Goal: Task Accomplishment & Management: Use online tool/utility

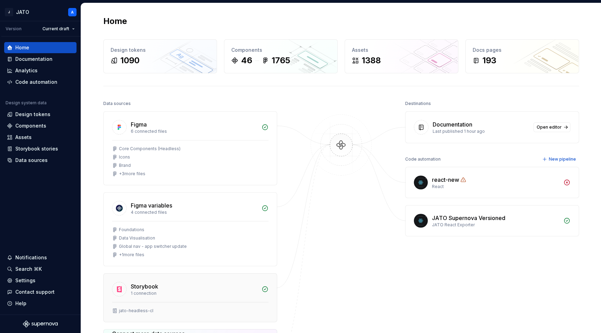
click at [141, 288] on div "Storybook" at bounding box center [144, 286] width 27 height 8
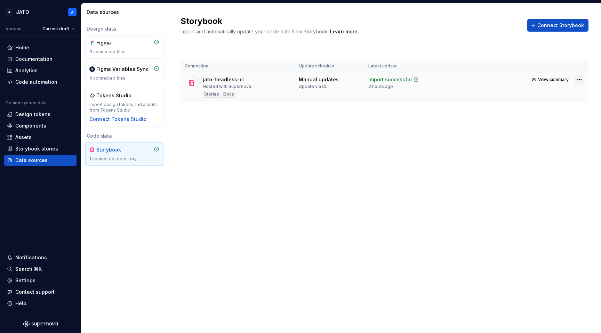
click at [578, 78] on html "J JATO A Version Current draft Home Documentation Analytics Code automation Des…" at bounding box center [300, 166] width 601 height 333
click at [357, 173] on html "J JATO A Version Current draft Home Documentation Analytics Code automation Des…" at bounding box center [300, 166] width 601 height 333
click at [36, 115] on div "Design tokens" at bounding box center [32, 114] width 35 height 7
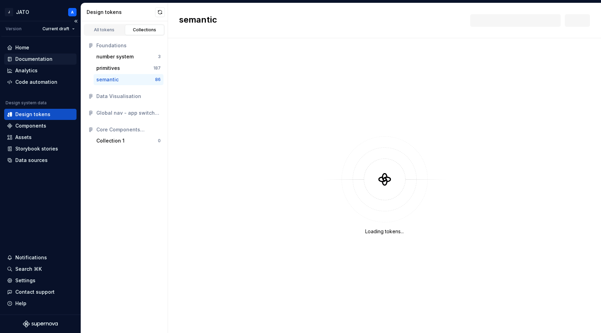
click at [44, 59] on div "Documentation" at bounding box center [33, 59] width 37 height 7
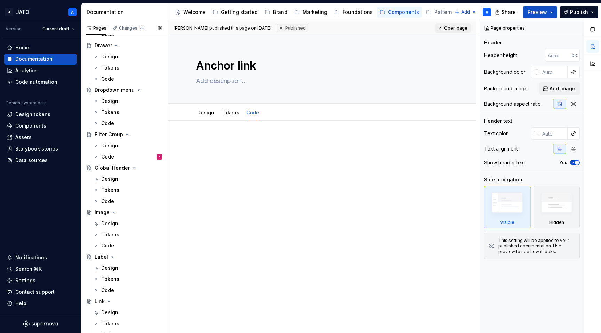
scroll to position [493, 0]
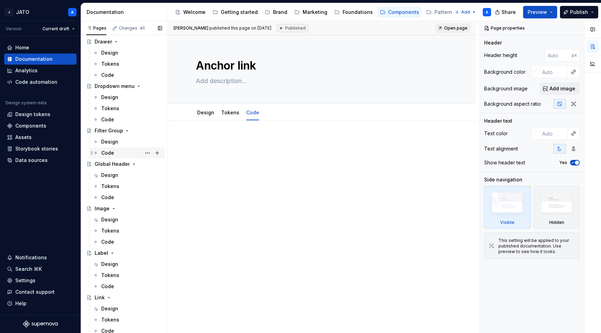
click at [122, 154] on div "Code R" at bounding box center [131, 153] width 61 height 10
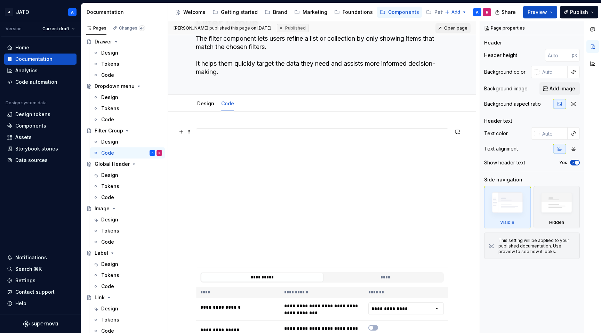
scroll to position [2, 0]
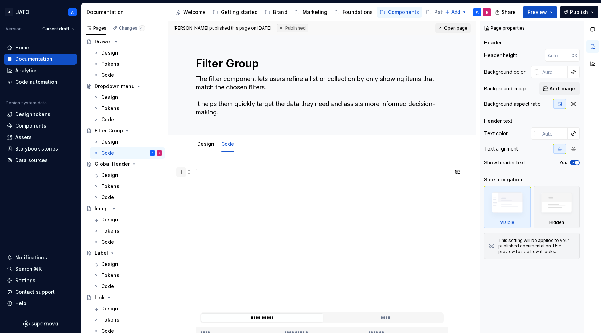
type textarea "*"
click at [181, 174] on button "button" at bounding box center [181, 172] width 10 height 10
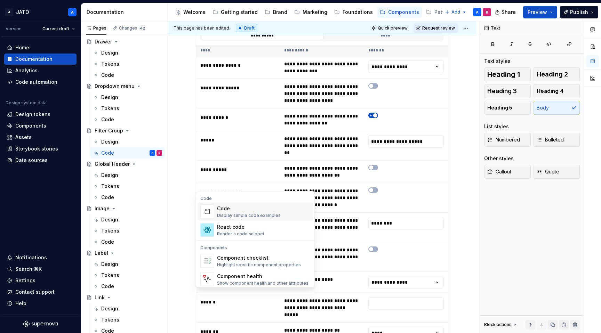
scroll to position [317, 0]
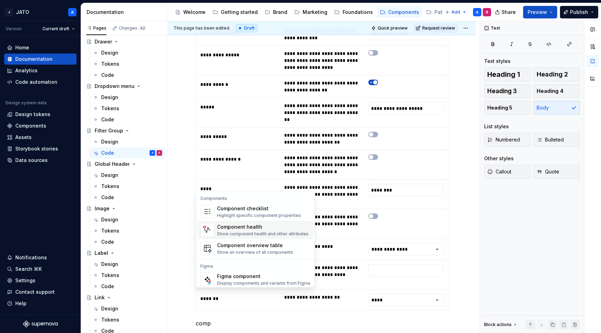
click at [252, 229] on div "Component health" at bounding box center [262, 227] width 91 height 7
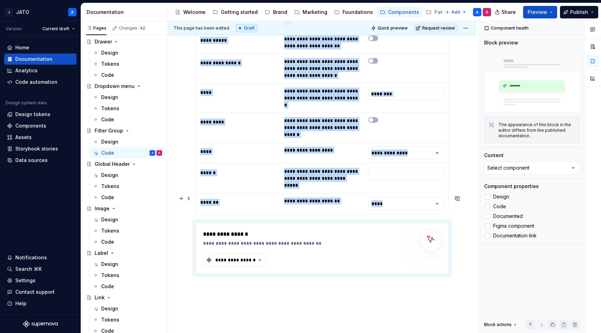
scroll to position [415, 0]
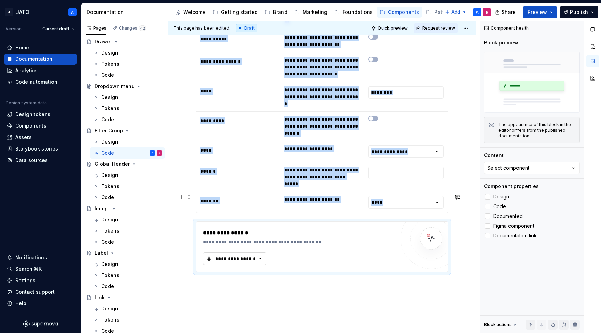
click at [252, 252] on button "**********" at bounding box center [234, 258] width 63 height 13
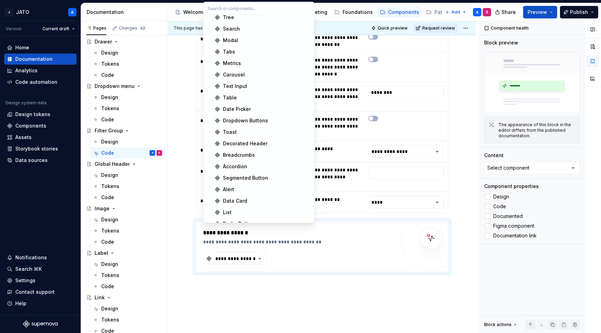
scroll to position [322, 0]
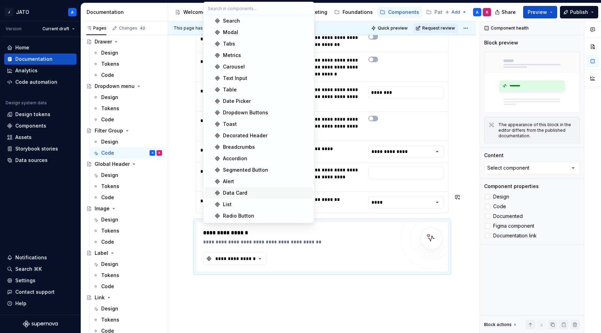
click at [306, 294] on div "**********" at bounding box center [322, 59] width 308 height 641
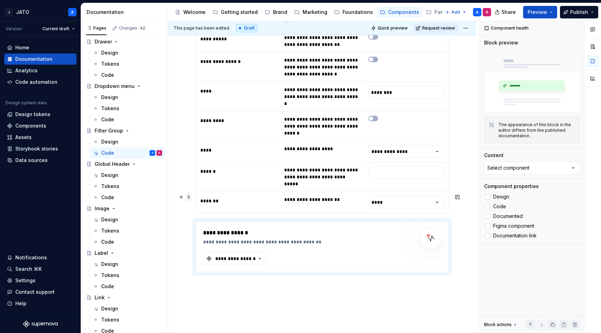
click at [190, 198] on span at bounding box center [189, 197] width 6 height 10
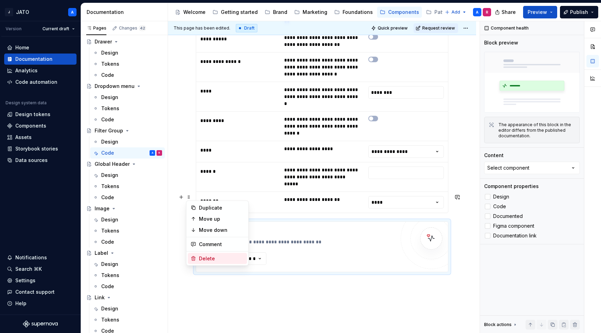
click at [210, 259] on div "Delete" at bounding box center [221, 258] width 45 height 7
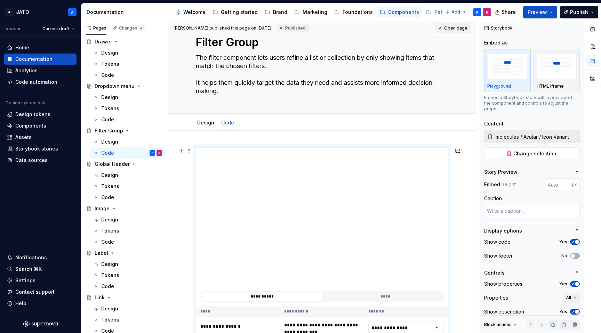
scroll to position [0, 0]
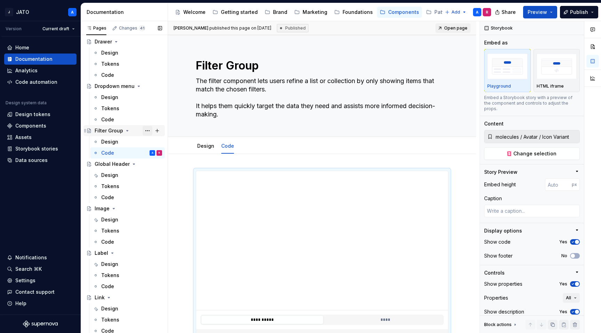
click at [147, 129] on button "Page tree" at bounding box center [148, 131] width 10 height 10
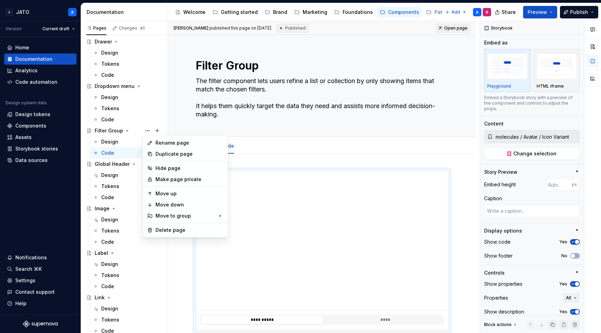
click at [271, 147] on html "J JATO A Version Current draft Home Documentation Analytics Code automation Des…" at bounding box center [300, 166] width 601 height 333
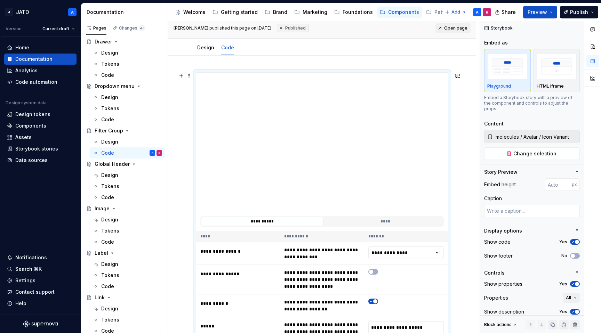
scroll to position [89, 0]
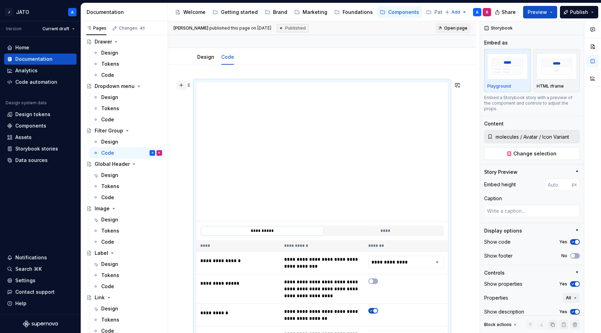
click at [179, 85] on button "button" at bounding box center [181, 85] width 10 height 10
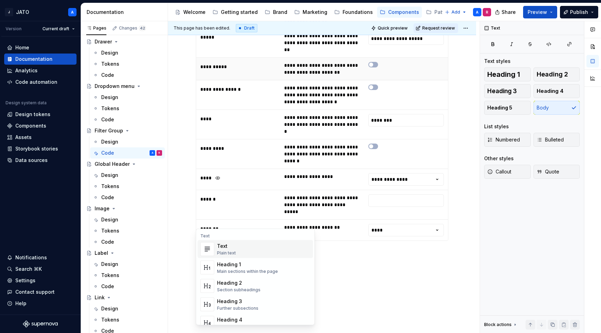
scroll to position [392, 0]
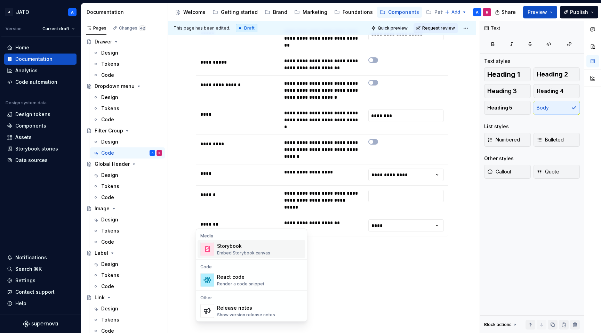
click at [248, 255] on div "Embed Storybook canvas" at bounding box center [243, 253] width 53 height 6
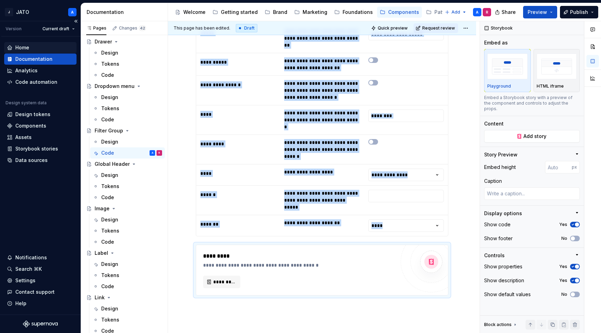
click at [40, 50] on div "Home" at bounding box center [40, 47] width 67 height 7
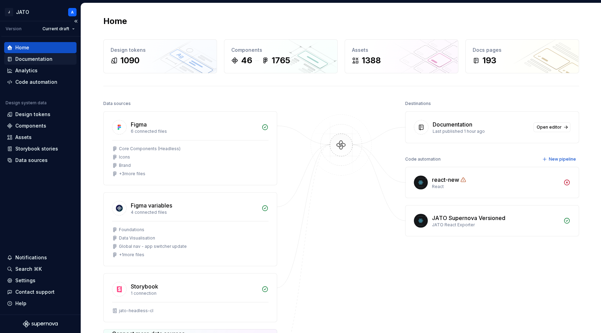
click at [40, 57] on div "Documentation" at bounding box center [33, 59] width 37 height 7
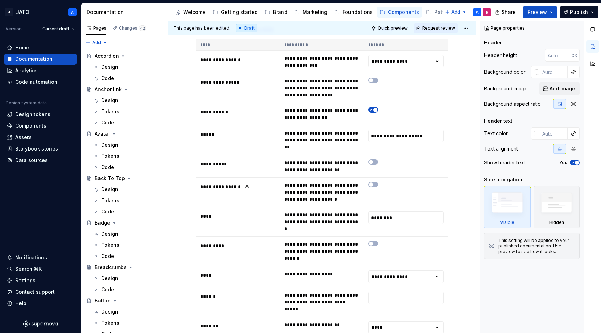
scroll to position [434, 0]
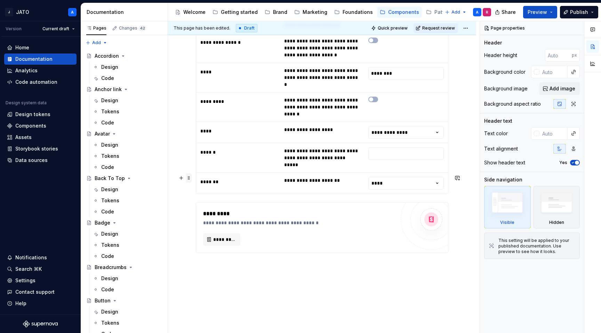
click at [188, 179] on span at bounding box center [189, 178] width 6 height 10
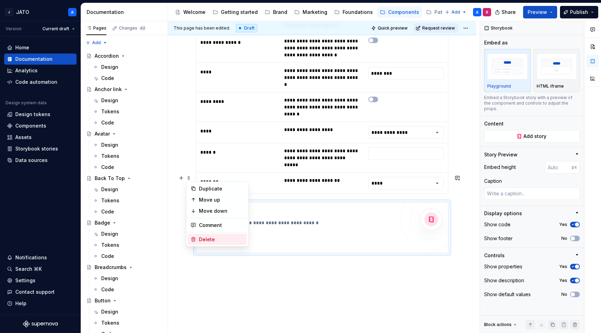
click at [215, 239] on div "Delete" at bounding box center [221, 239] width 45 height 7
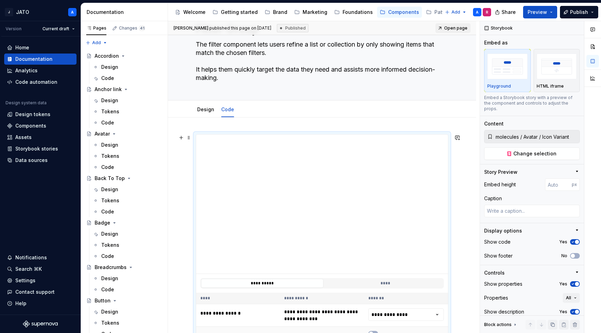
scroll to position [0, 0]
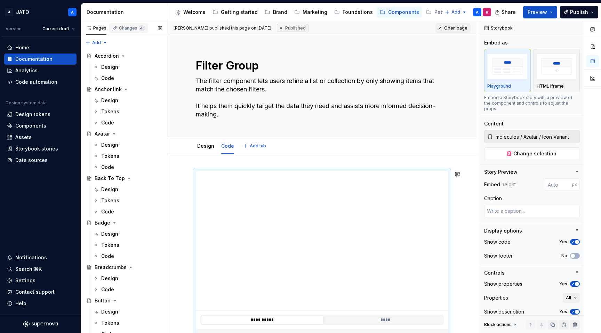
type textarea "*"
click at [21, 47] on div "Home" at bounding box center [22, 47] width 14 height 7
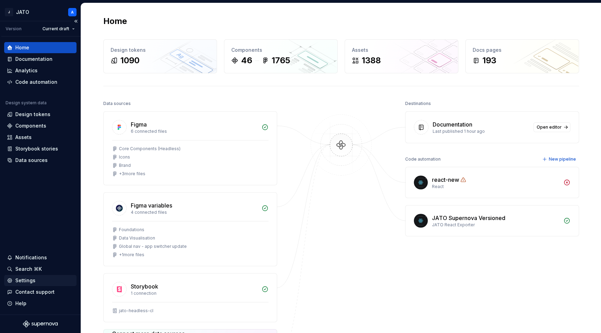
click at [24, 281] on div "Settings" at bounding box center [25, 280] width 20 height 7
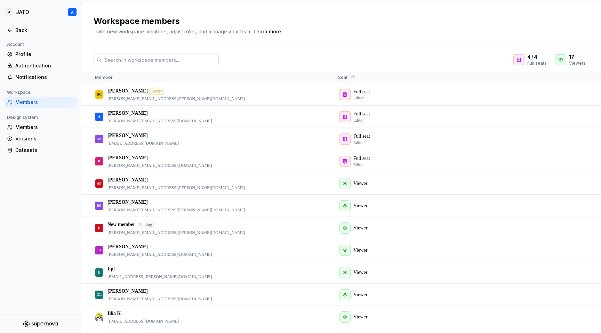
click at [130, 59] on input "text" at bounding box center [160, 60] width 117 height 13
click at [9, 26] on div "Back" at bounding box center [40, 30] width 72 height 11
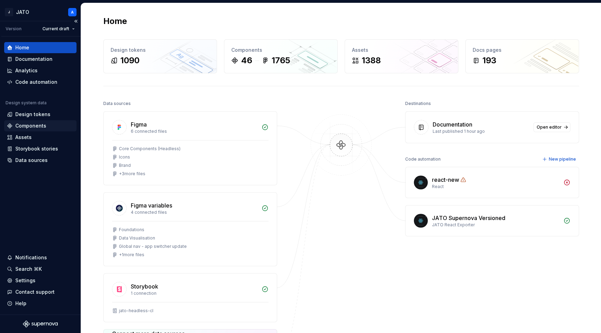
click at [42, 125] on div "Components" at bounding box center [30, 125] width 31 height 7
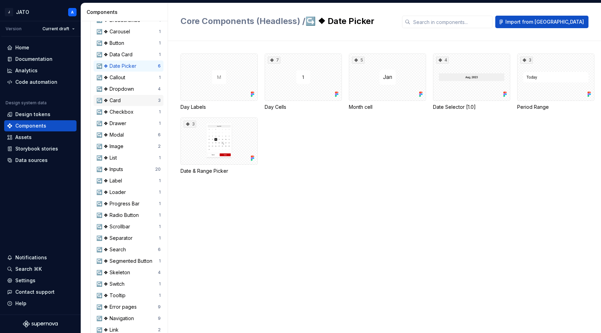
scroll to position [160, 0]
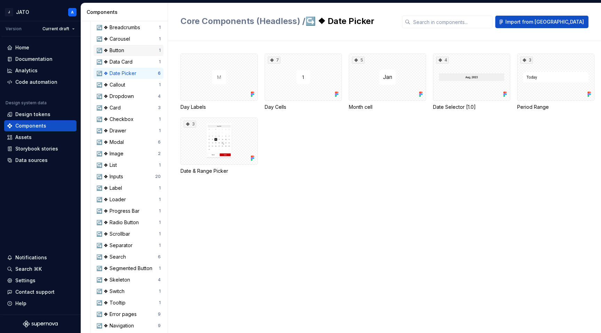
click at [116, 53] on div "↪️ ❖ Button" at bounding box center [111, 50] width 31 height 7
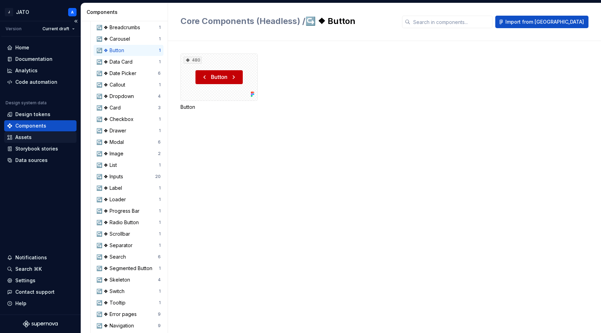
click at [41, 142] on div "Assets" at bounding box center [40, 137] width 72 height 11
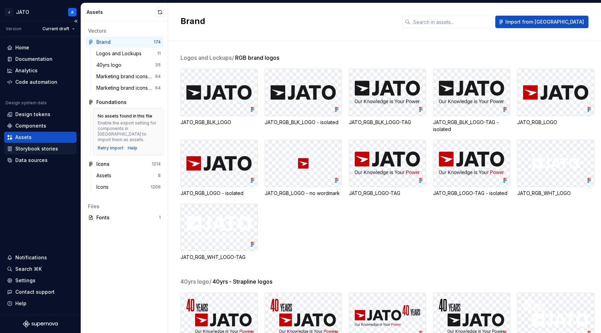
click at [43, 150] on div "Storybook stories" at bounding box center [36, 148] width 43 height 7
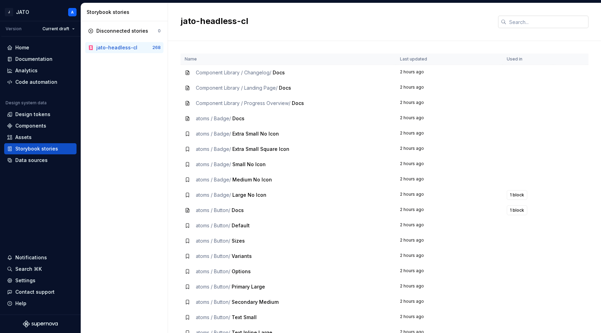
click at [529, 22] on input "text" at bounding box center [547, 22] width 82 height 13
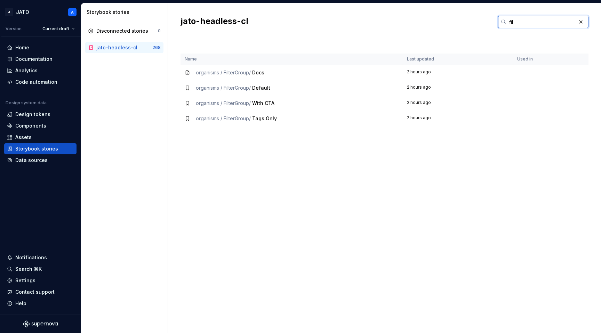
type input "fil"
click at [187, 72] on icon at bounding box center [188, 73] width 6 height 6
click at [198, 98] on td "organisms / FilterGroup / With CTA" at bounding box center [291, 103] width 222 height 15
click at [193, 90] on div "organisms / FilterGroup / Default" at bounding box center [292, 87] width 214 height 7
click at [188, 90] on icon at bounding box center [188, 88] width 6 height 6
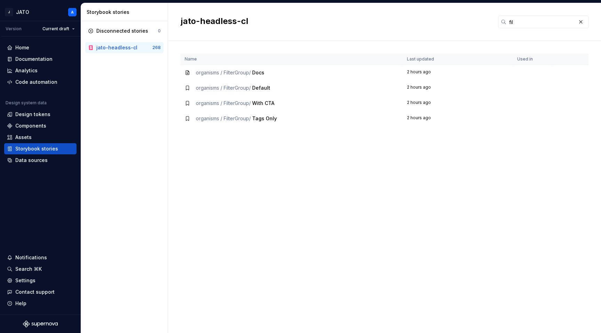
click at [190, 96] on td "organisms / FilterGroup / With CTA" at bounding box center [291, 103] width 222 height 15
click at [192, 105] on div "organisms / FilterGroup / With CTA" at bounding box center [292, 103] width 214 height 7
click at [194, 116] on div "organisms / FilterGroup / Tags Only" at bounding box center [292, 118] width 214 height 7
click at [578, 21] on button "button" at bounding box center [581, 22] width 10 height 10
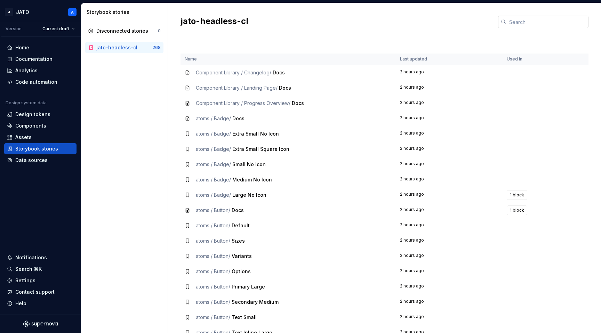
click at [355, 29] on div "jato-headless-cl" at bounding box center [384, 22] width 433 height 38
click at [520, 195] on span "1 block" at bounding box center [517, 195] width 14 height 6
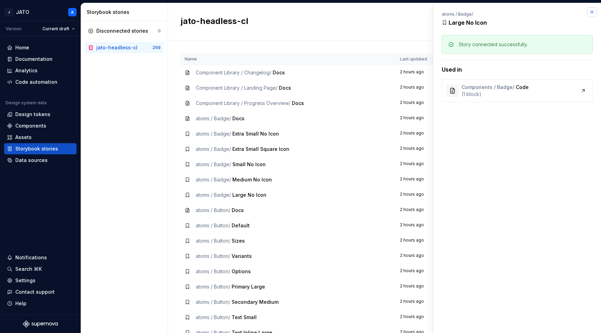
click at [590, 12] on button "button" at bounding box center [592, 12] width 10 height 10
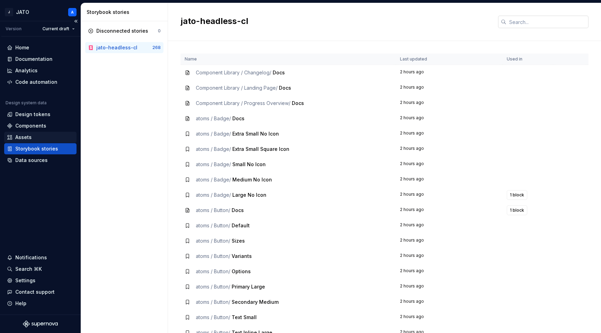
click at [30, 136] on div "Assets" at bounding box center [23, 137] width 16 height 7
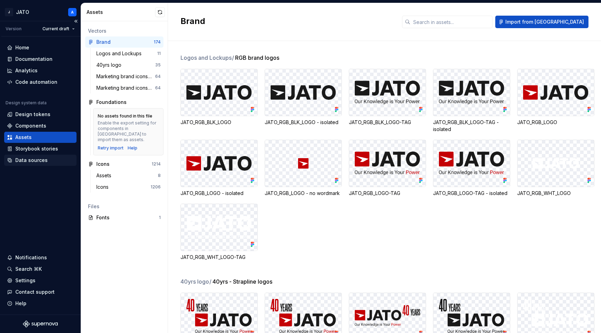
click at [33, 163] on div "Data sources" at bounding box center [31, 160] width 32 height 7
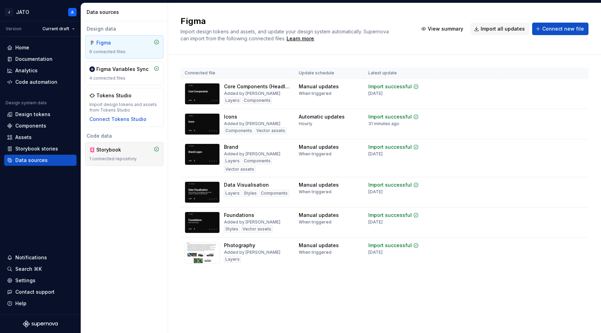
click at [125, 146] on div "Storybook 1 connected repository" at bounding box center [124, 154] width 78 height 24
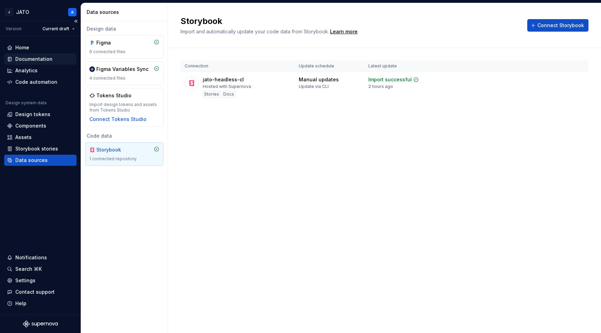
click at [33, 59] on div "Documentation" at bounding box center [33, 59] width 37 height 7
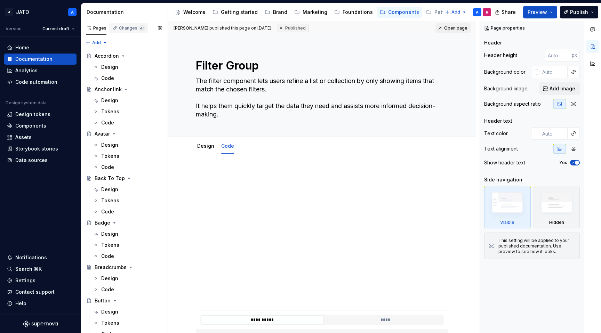
click at [119, 26] on div "Changes 41" at bounding box center [132, 28] width 26 height 6
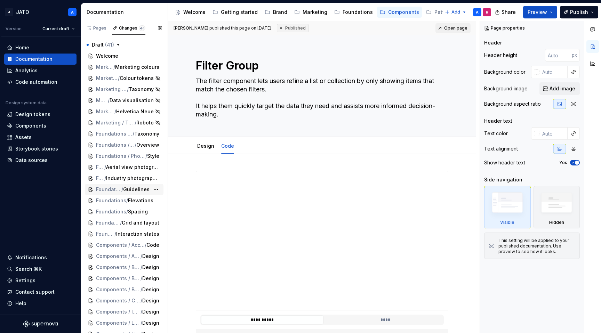
scroll to position [175, 0]
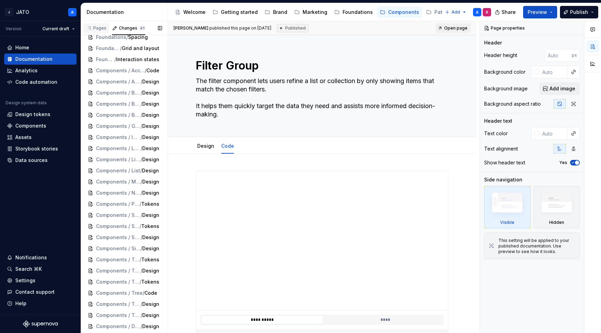
click at [98, 30] on div "Pages" at bounding box center [96, 28] width 20 height 6
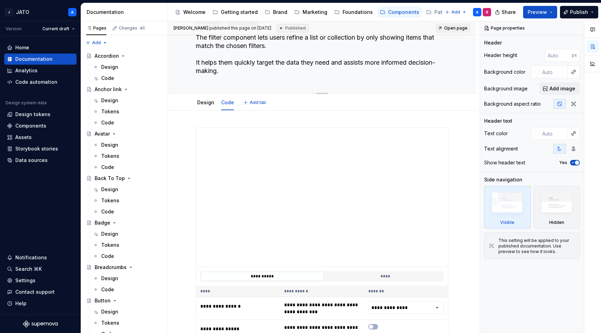
scroll to position [0, 0]
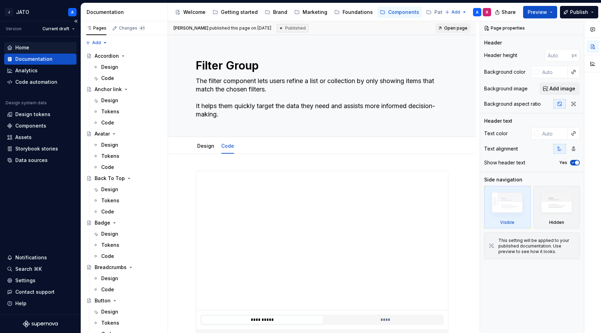
click at [37, 46] on div "Home" at bounding box center [40, 47] width 67 height 7
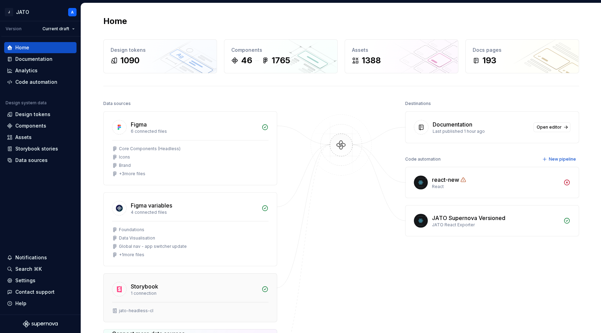
click at [206, 295] on div "1 connection" at bounding box center [194, 294] width 127 height 6
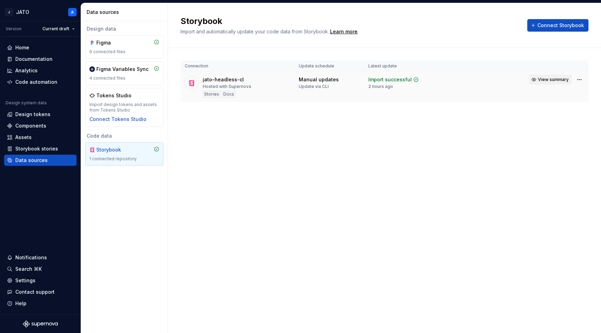
click at [541, 78] on span "View summary" at bounding box center [553, 80] width 31 height 6
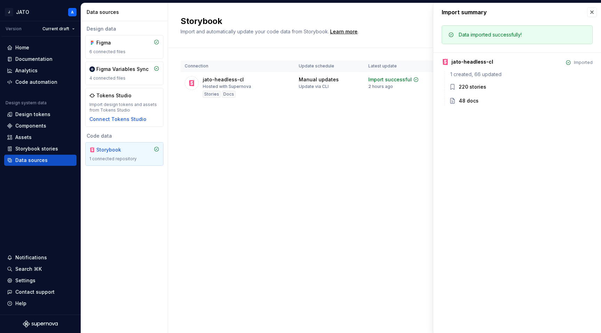
click at [453, 88] on icon at bounding box center [452, 86] width 7 height 7
click at [452, 100] on icon at bounding box center [452, 100] width 7 height 7
click at [592, 13] on button "button" at bounding box center [592, 12] width 10 height 10
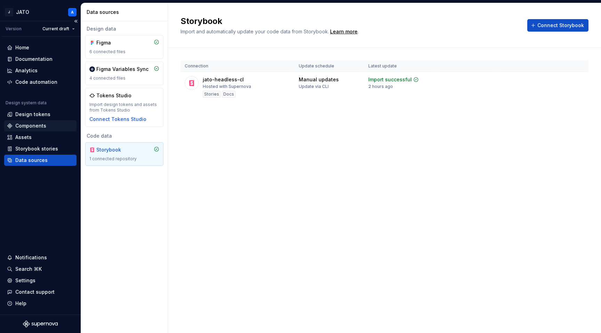
click at [32, 125] on div "Components" at bounding box center [30, 125] width 31 height 7
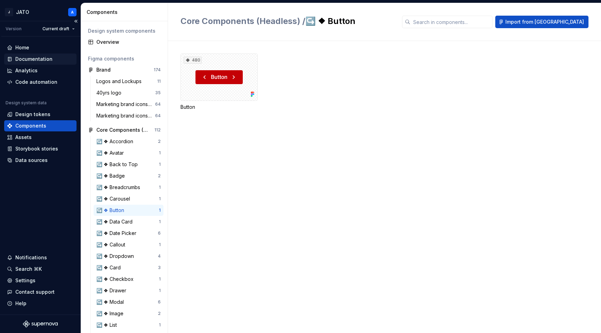
click at [32, 59] on div "Documentation" at bounding box center [33, 59] width 37 height 7
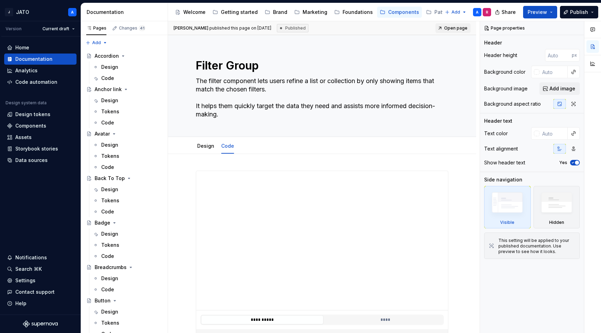
type textarea "*"
click at [33, 49] on div "Home" at bounding box center [40, 47] width 67 height 7
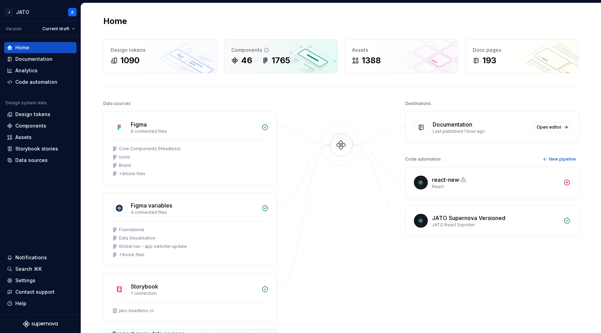
click at [265, 51] on icon at bounding box center [267, 50] width 6 height 6
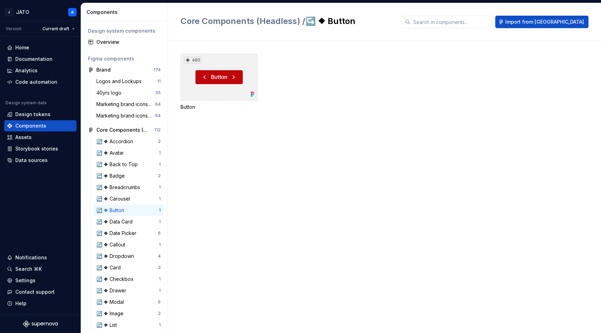
click at [213, 89] on div "480" at bounding box center [218, 77] width 77 height 47
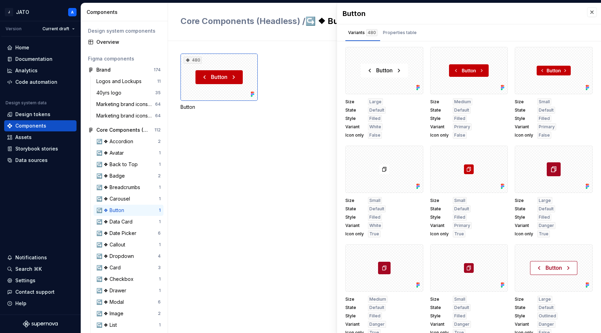
click at [597, 12] on div "Button" at bounding box center [469, 13] width 264 height 21
click at [591, 10] on button "button" at bounding box center [592, 12] width 10 height 10
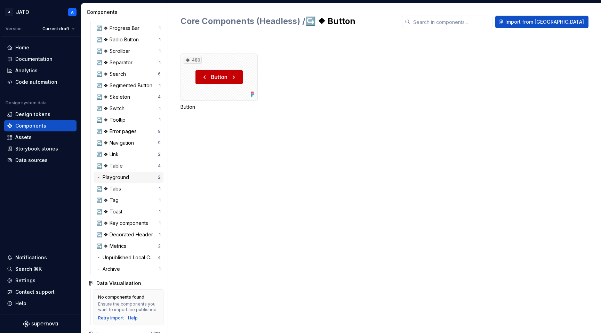
scroll to position [344, 0]
click at [131, 259] on div "・ Unpublished Local Components" at bounding box center [127, 256] width 62 height 7
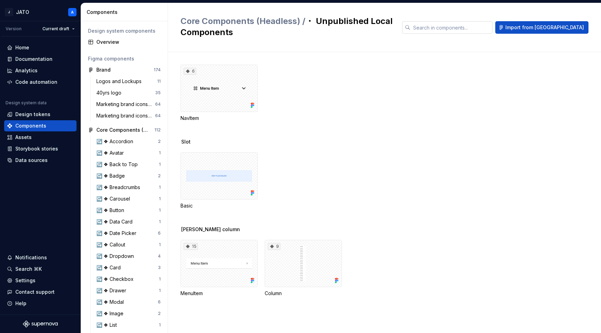
click at [492, 27] on input "text" at bounding box center [451, 27] width 82 height 13
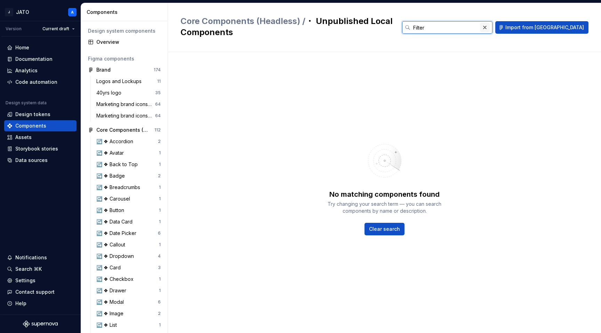
type input "Filter"
click at [489, 28] on button "button" at bounding box center [485, 28] width 10 height 10
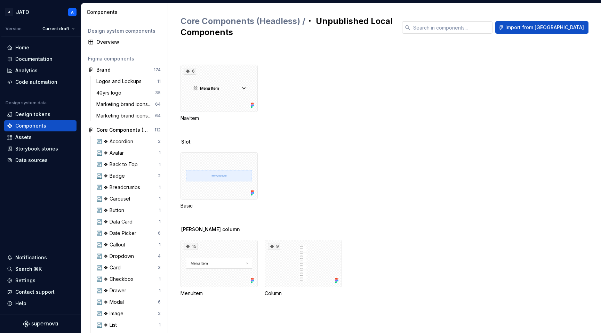
click at [341, 31] on h2 "Core Components (Headless) / ・ Unpublished Local Components" at bounding box center [286, 27] width 213 height 22
click at [123, 210] on div "↪️ ❖ Button" at bounding box center [111, 210] width 31 height 7
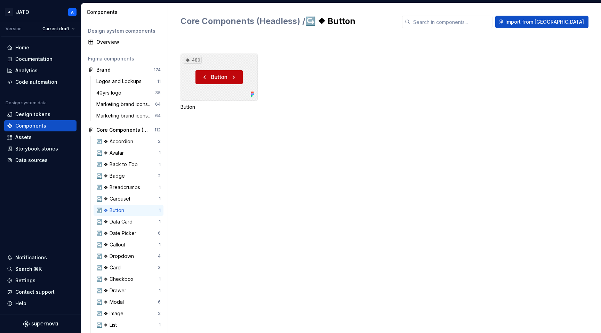
click at [203, 57] on div "480" at bounding box center [218, 77] width 77 height 47
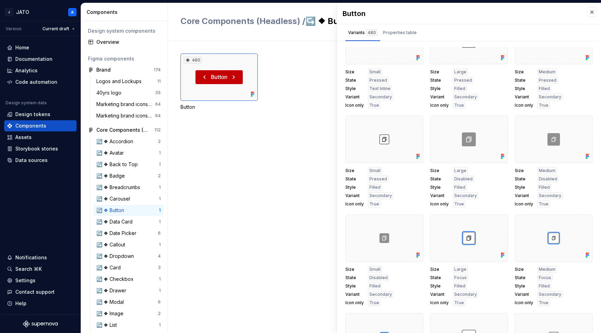
scroll to position [15507, 0]
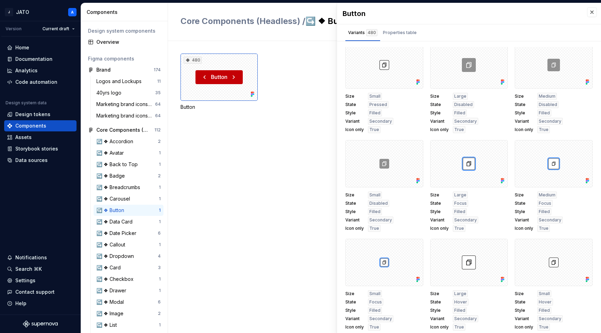
click at [244, 207] on div "480 Button" at bounding box center [390, 187] width 420 height 292
click at [591, 11] on button "button" at bounding box center [592, 12] width 10 height 10
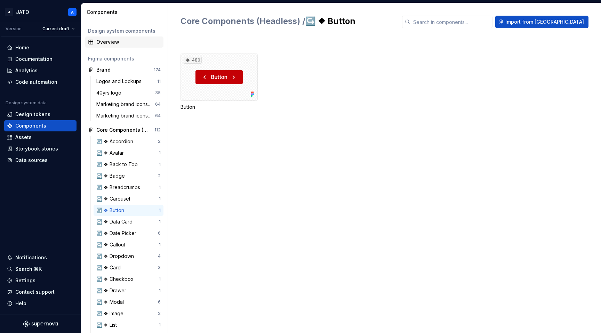
click at [120, 40] on div "Overview" at bounding box center [128, 42] width 64 height 7
click at [44, 44] on div "Home" at bounding box center [40, 47] width 67 height 7
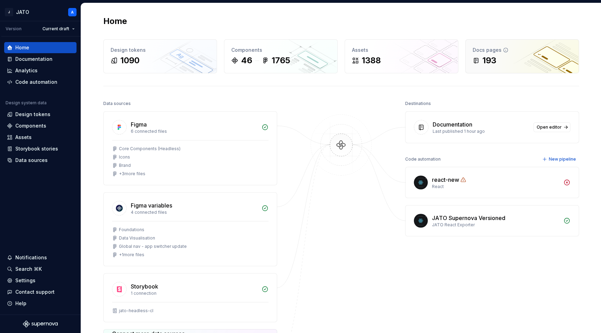
click at [501, 57] on div "193" at bounding box center [521, 60] width 99 height 11
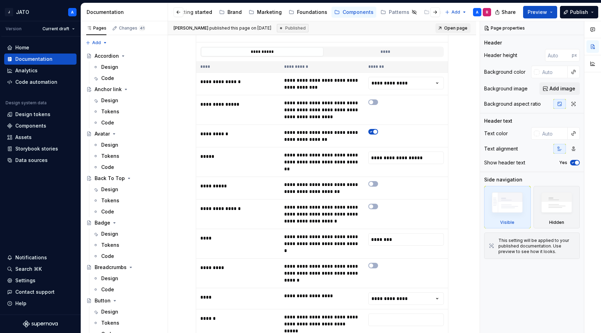
type textarea "*"
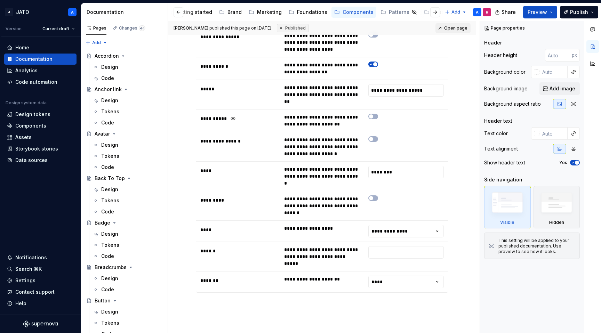
scroll to position [375, 0]
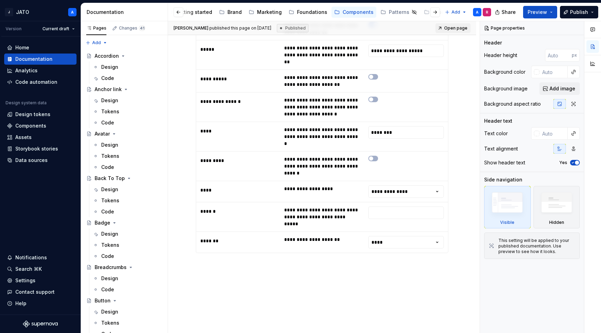
click at [199, 248] on div "**********" at bounding box center [322, 70] width 308 height 582
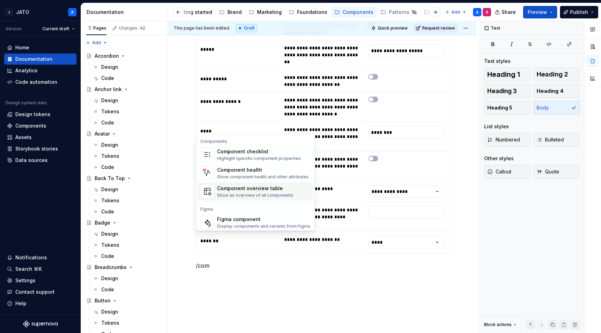
click at [269, 186] on div "Component overview table" at bounding box center [255, 188] width 76 height 7
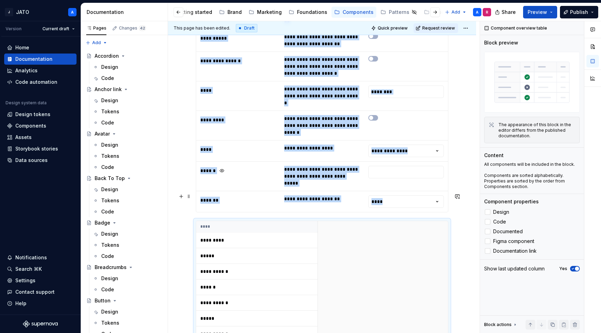
scroll to position [413, 0]
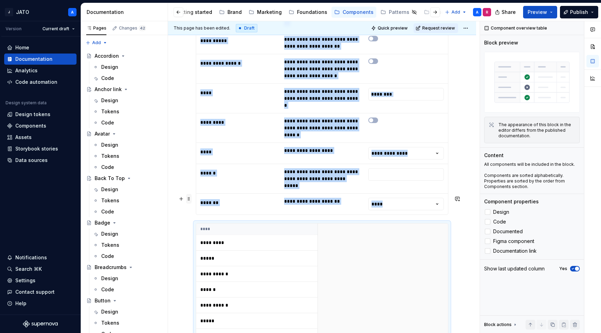
click at [187, 200] on span at bounding box center [189, 199] width 6 height 10
click at [211, 259] on div "Delete" at bounding box center [221, 260] width 45 height 7
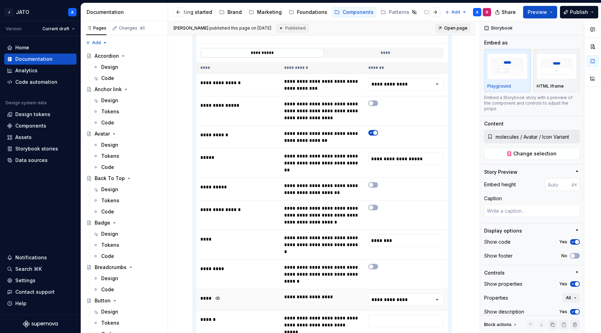
scroll to position [375, 0]
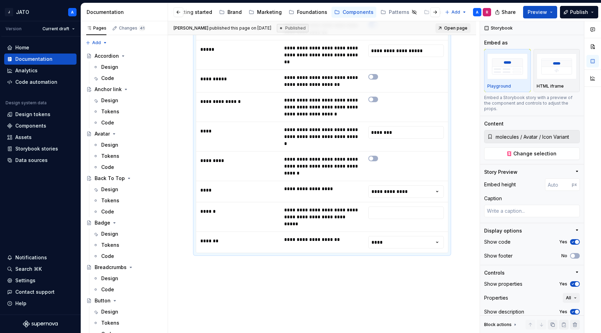
click at [220, 257] on div "**********" at bounding box center [322, 70] width 308 height 582
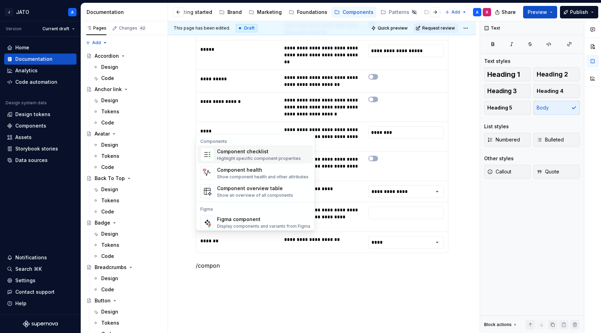
click at [270, 155] on div "Component checklist Highlight specific component properties" at bounding box center [259, 154] width 84 height 13
type textarea "*"
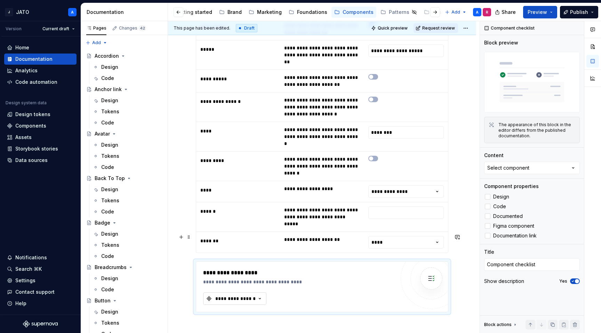
click at [256, 295] on div "**********" at bounding box center [235, 298] width 42 height 7
type input "filter"
click at [172, 262] on div "**********" at bounding box center [322, 99] width 308 height 641
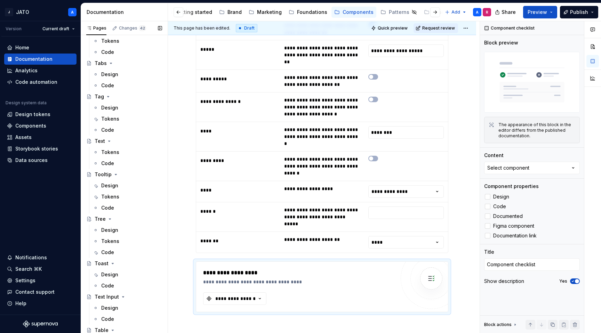
scroll to position [1473, 0]
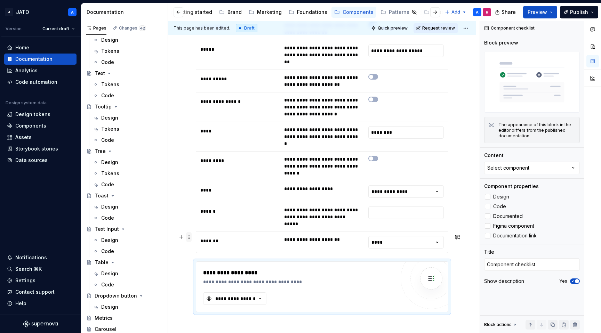
click at [187, 238] on span at bounding box center [189, 237] width 6 height 10
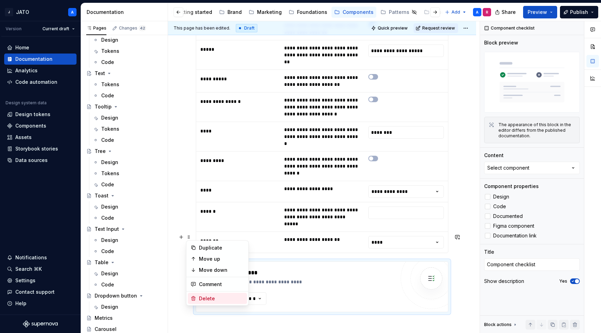
click at [205, 297] on div "Delete" at bounding box center [221, 298] width 45 height 7
type textarea "*"
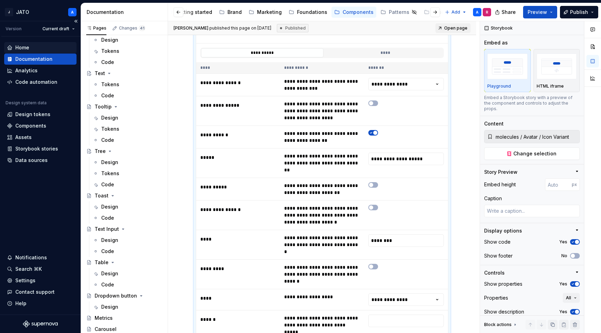
click at [30, 48] on div "Home" at bounding box center [40, 47] width 67 height 7
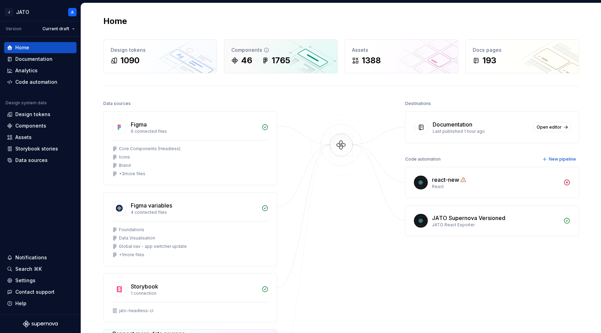
click at [283, 51] on div "Components" at bounding box center [280, 50] width 99 height 7
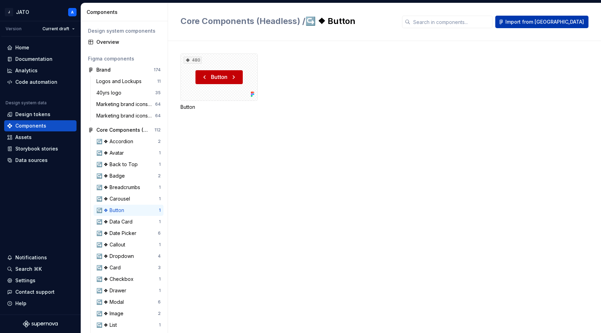
click at [558, 21] on span "Import from [GEOGRAPHIC_DATA]" at bounding box center [544, 21] width 79 height 7
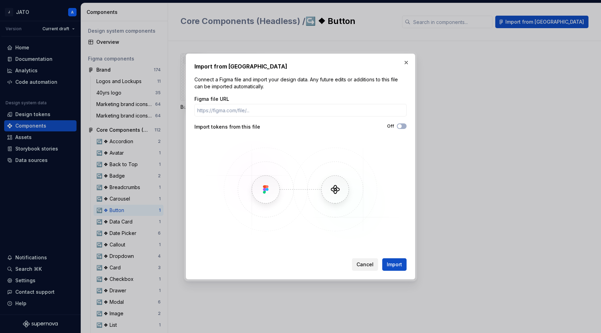
click at [368, 262] on span "Cancel" at bounding box center [364, 264] width 17 height 7
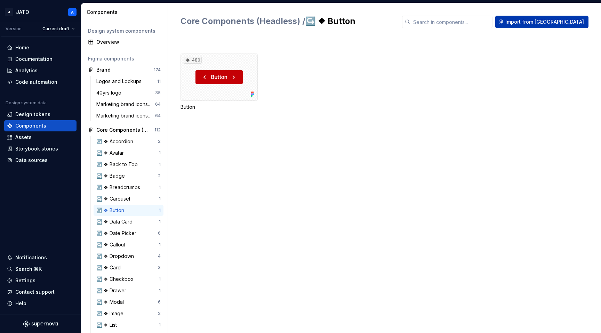
click at [564, 22] on span "Import from [GEOGRAPHIC_DATA]" at bounding box center [544, 21] width 79 height 7
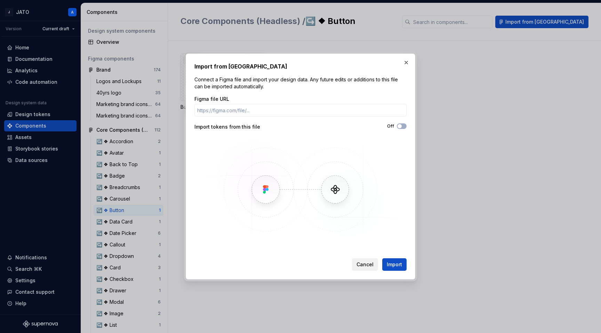
click at [368, 264] on span "Cancel" at bounding box center [364, 264] width 17 height 7
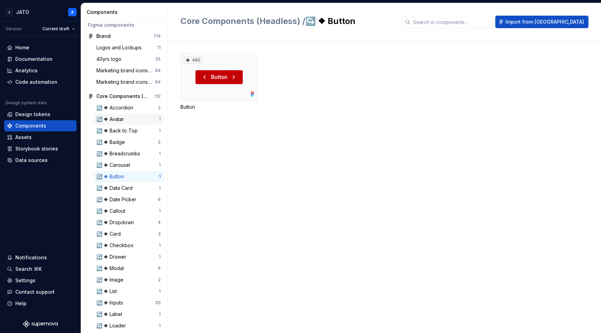
scroll to position [33, 0]
click at [18, 44] on div "Home" at bounding box center [22, 47] width 14 height 7
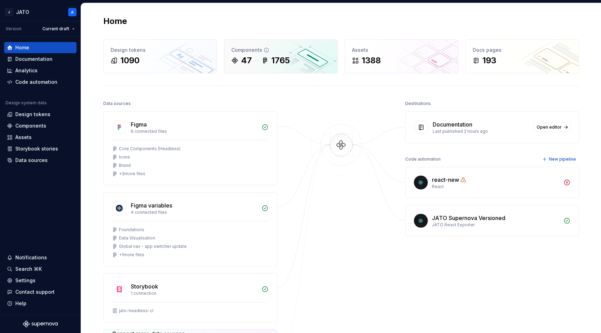
click at [264, 52] on icon at bounding box center [266, 50] width 4 height 4
